Goal: Information Seeking & Learning: Compare options

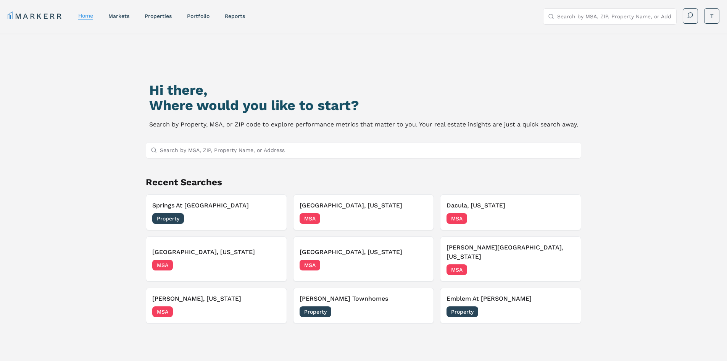
click at [238, 148] on input "Search by MSA, ZIP, Property Name, or Address" at bounding box center [368, 149] width 417 height 15
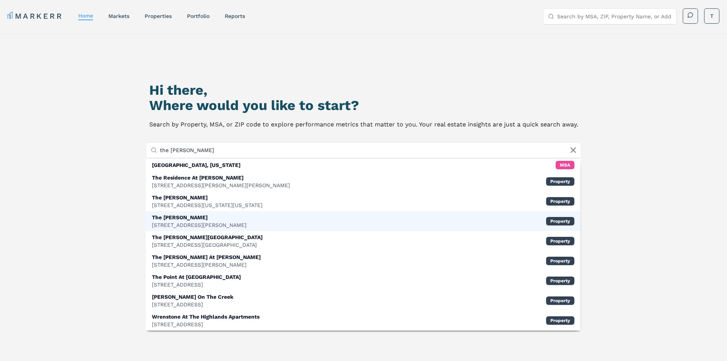
type input "the wren"
click at [197, 219] on div "The Wren" at bounding box center [199, 217] width 95 height 8
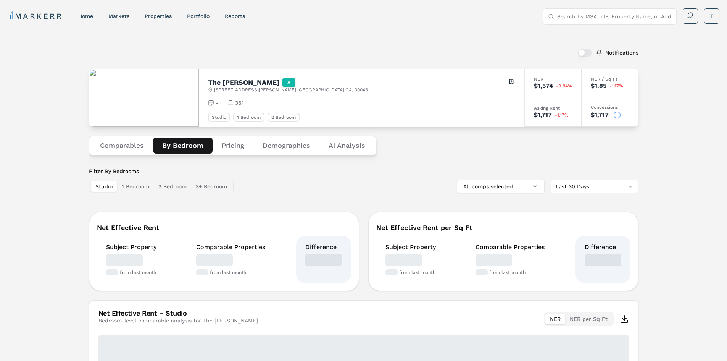
click at [179, 146] on button "By Bedroom" at bounding box center [183, 145] width 60 height 16
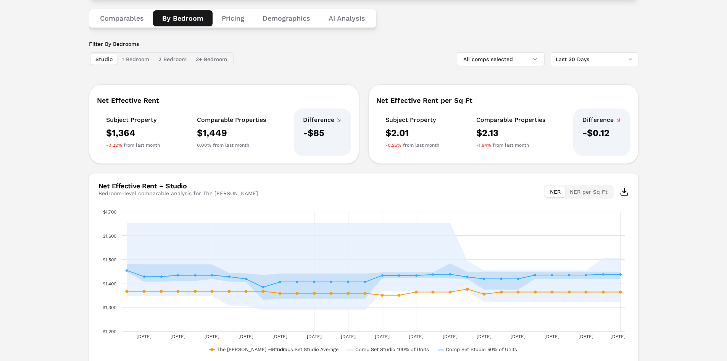
scroll to position [89, 0]
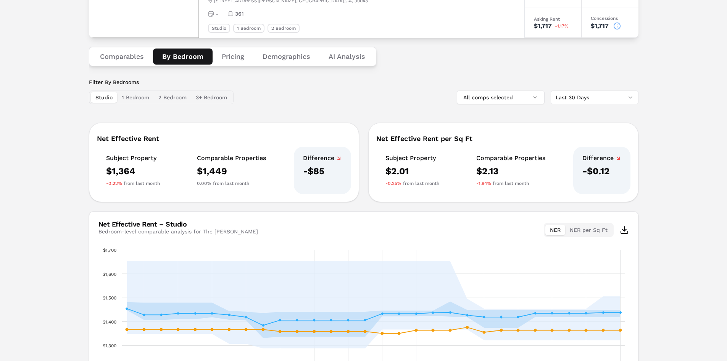
click at [237, 56] on button "Pricing" at bounding box center [233, 56] width 41 height 16
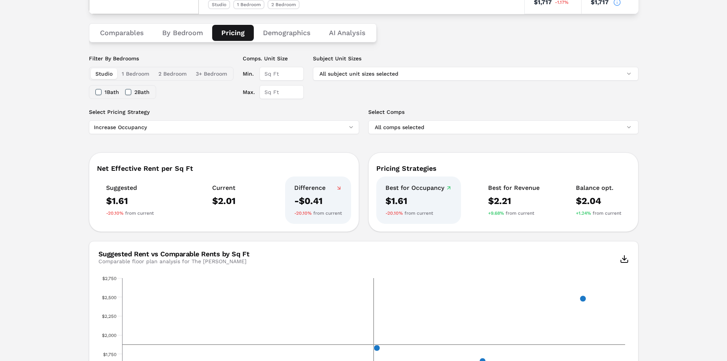
scroll to position [36, 0]
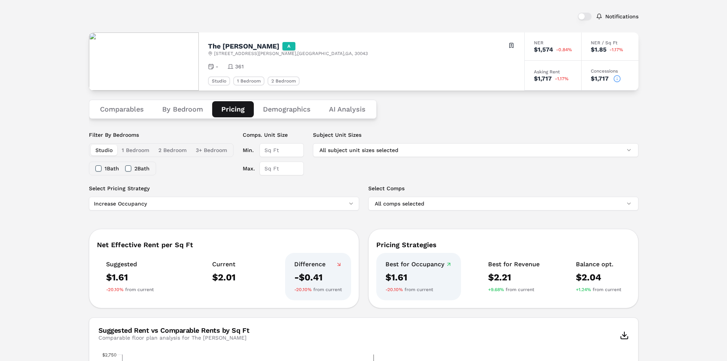
click at [139, 152] on button "1 Bedroom" at bounding box center [135, 150] width 37 height 11
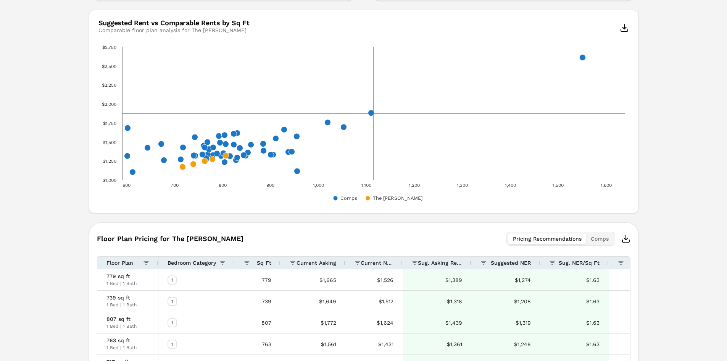
scroll to position [429, 0]
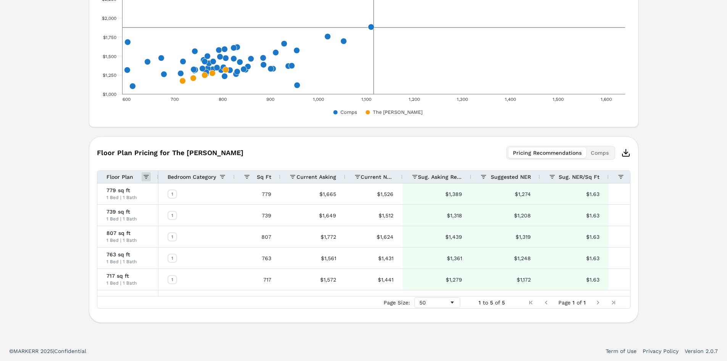
click at [145, 176] on span at bounding box center [146, 177] width 6 height 6
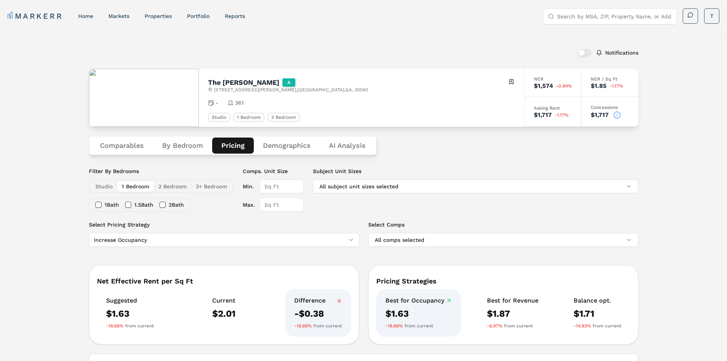
scroll to position [76, 0]
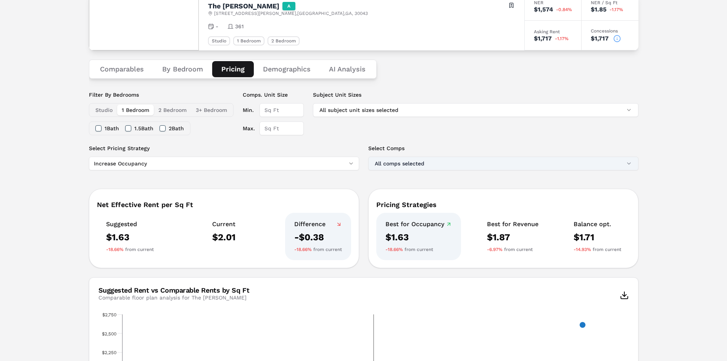
click at [385, 166] on button "All comps selected" at bounding box center [503, 163] width 270 height 14
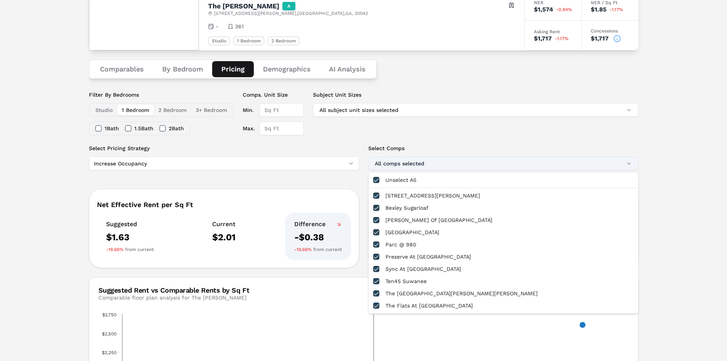
click at [385, 166] on button "All comps selected" at bounding box center [503, 163] width 270 height 14
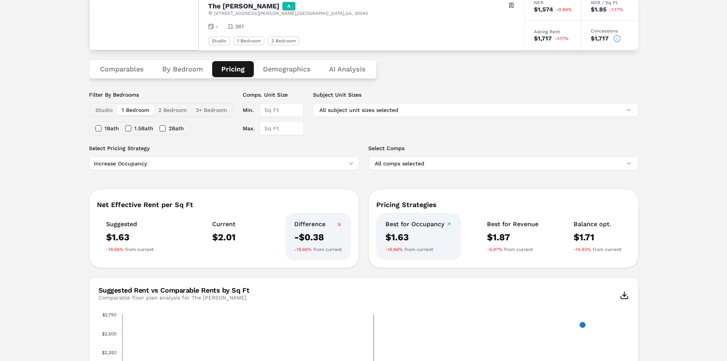
scroll to position [0, 0]
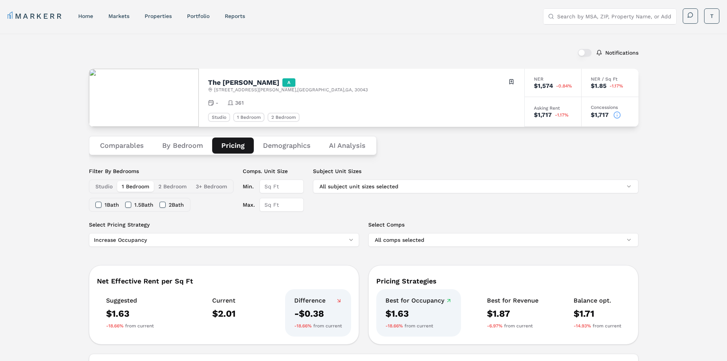
click at [115, 140] on button "Comparables" at bounding box center [122, 145] width 62 height 16
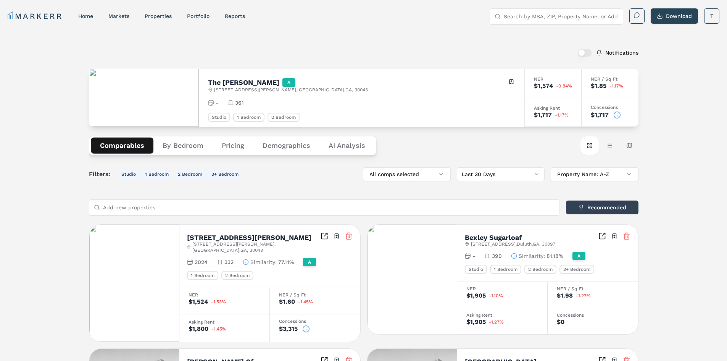
click at [164, 88] on img at bounding box center [144, 98] width 110 height 58
click at [607, 146] on button "Table view" at bounding box center [609, 145] width 18 height 18
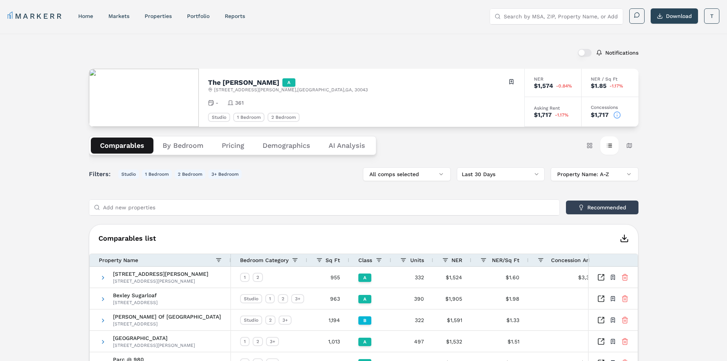
click at [221, 140] on button "Pricing" at bounding box center [233, 145] width 41 height 16
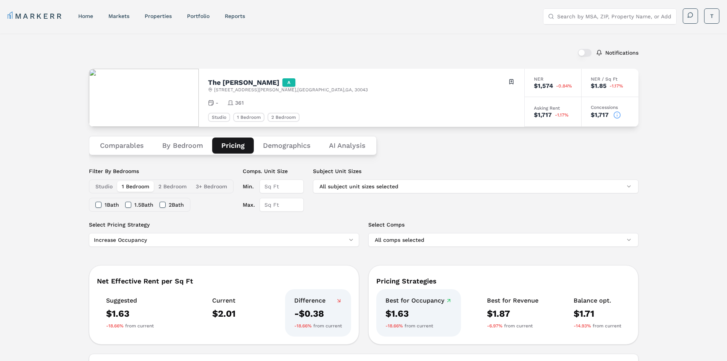
click at [195, 144] on button "By Bedroom" at bounding box center [182, 145] width 59 height 16
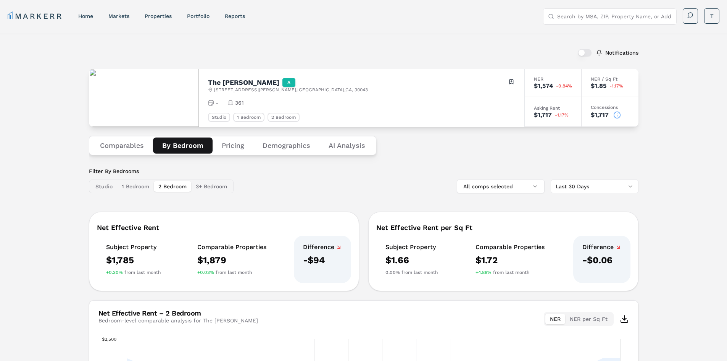
click at [172, 183] on button "2 Bedroom" at bounding box center [172, 186] width 37 height 11
click at [213, 187] on button "3+ Bedroom" at bounding box center [211, 186] width 40 height 11
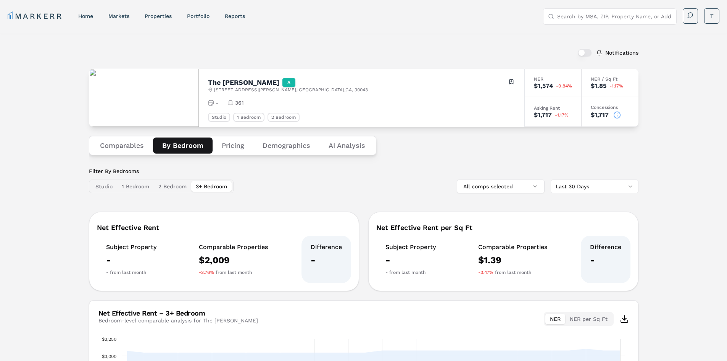
click at [138, 182] on button "1 Bedroom" at bounding box center [135, 186] width 37 height 11
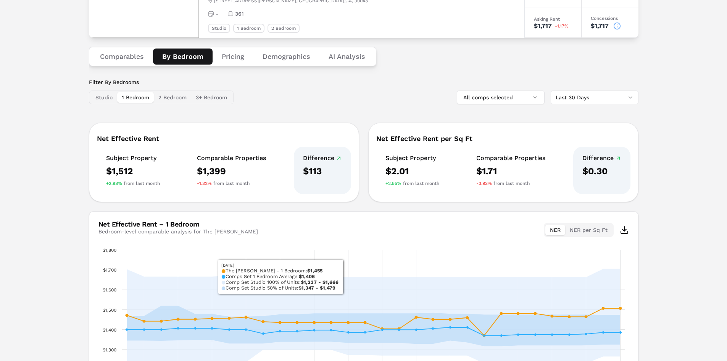
scroll to position [13, 0]
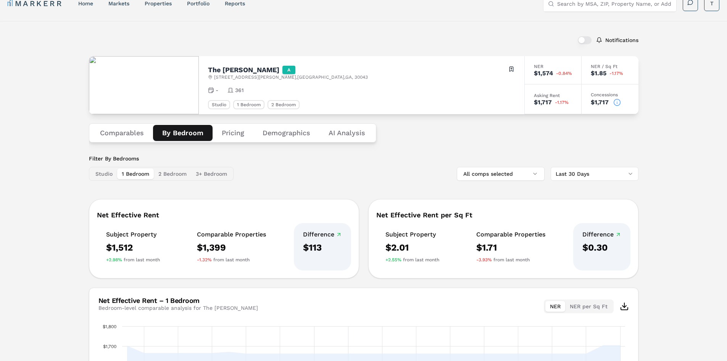
click at [230, 135] on button "Pricing" at bounding box center [233, 133] width 41 height 16
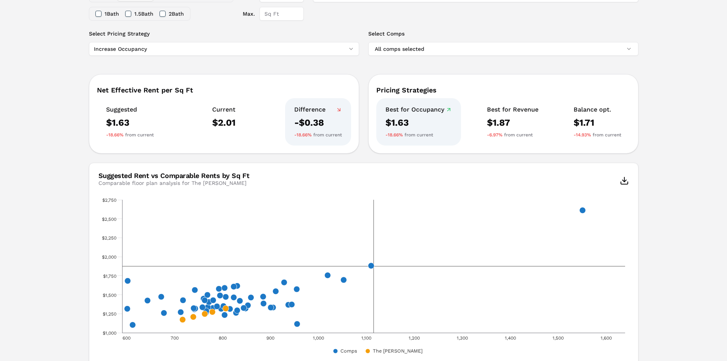
scroll to position [38, 0]
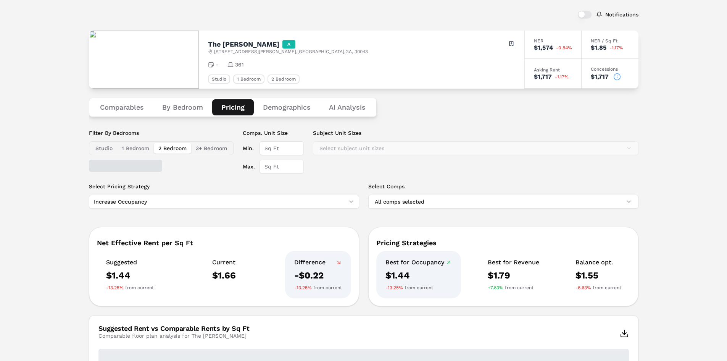
click at [180, 148] on button "2 Bedroom" at bounding box center [172, 148] width 37 height 11
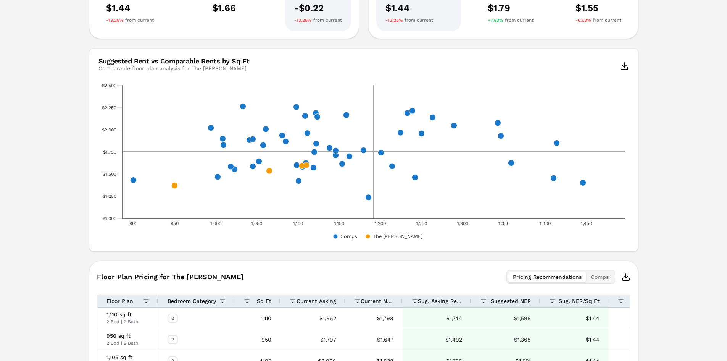
scroll to position [408, 0]
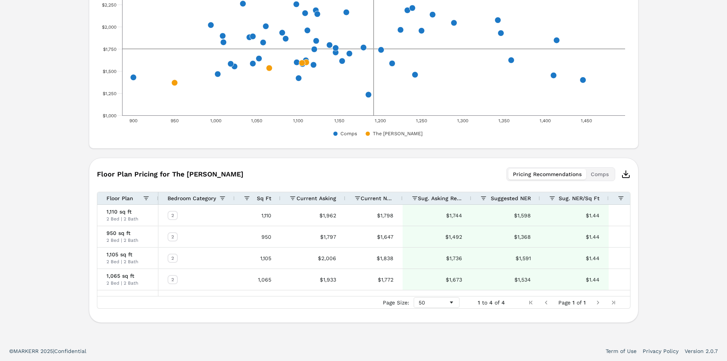
click at [623, 174] on icon "button" at bounding box center [625, 173] width 9 height 9
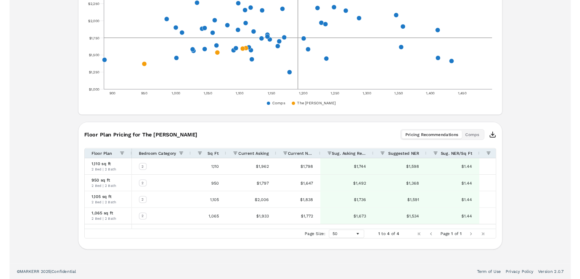
scroll to position [407, 0]
